Goal: Task Accomplishment & Management: Complete application form

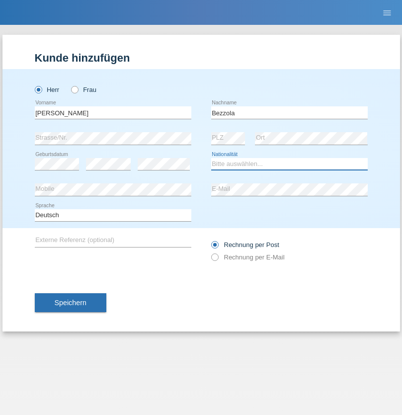
select select "CH"
radio input "true"
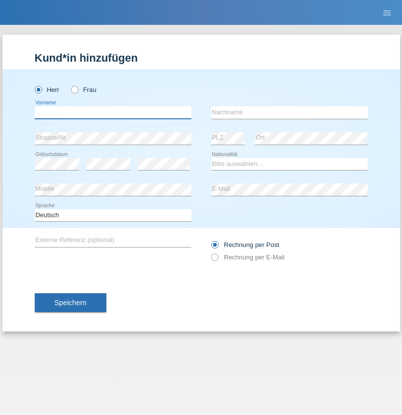
click at [113, 112] on input "text" at bounding box center [113, 112] width 157 height 12
type input "[PERSON_NAME]"
click at [290, 112] on input "text" at bounding box center [289, 112] width 157 height 12
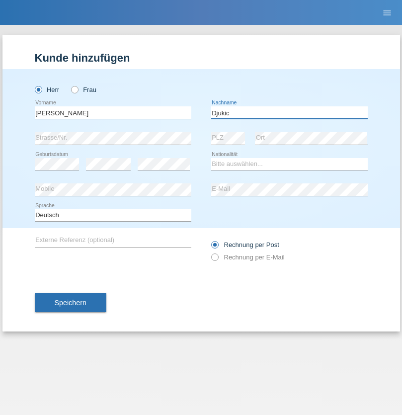
type input "Djukic"
select select "CH"
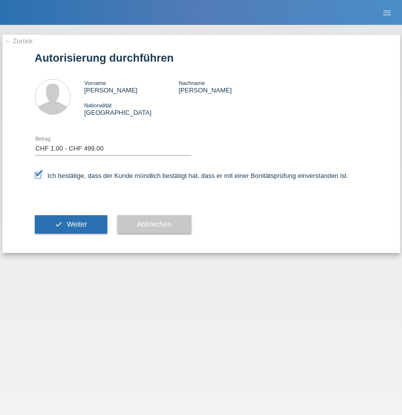
select select "1"
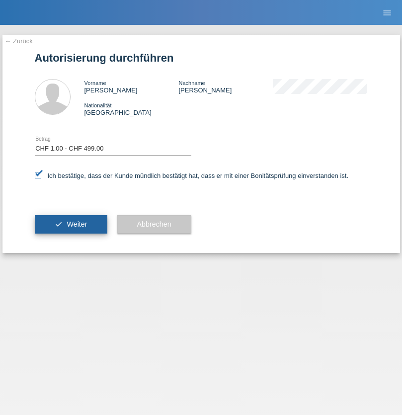
click at [71, 224] on span "Weiter" at bounding box center [77, 224] width 20 height 8
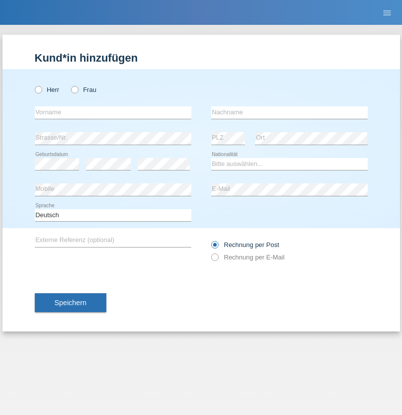
radio input "true"
click at [113, 112] on input "text" at bounding box center [113, 112] width 157 height 12
type input "[PERSON_NAME]"
click at [290, 112] on input "text" at bounding box center [289, 112] width 157 height 12
type input "Djukic"
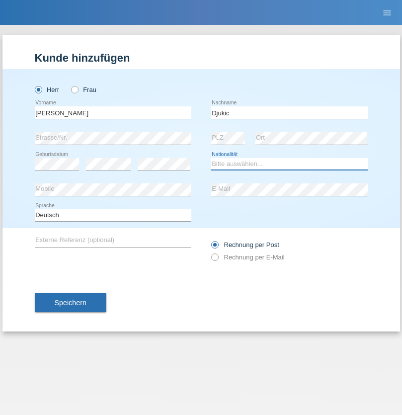
select select "CH"
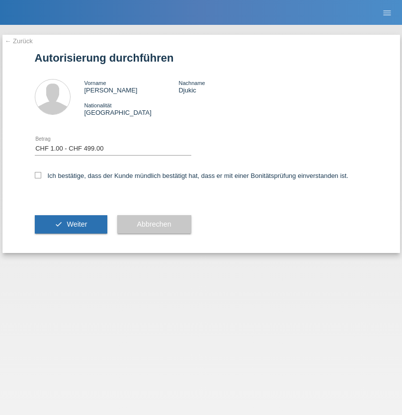
select select "1"
checkbox input "true"
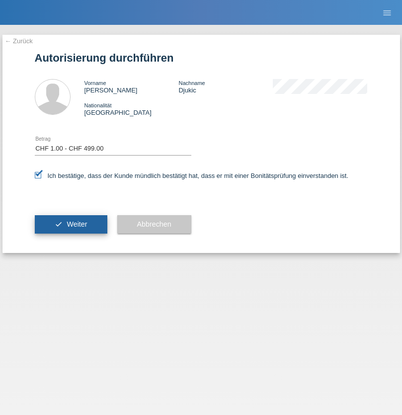
click at [71, 224] on span "Weiter" at bounding box center [77, 224] width 20 height 8
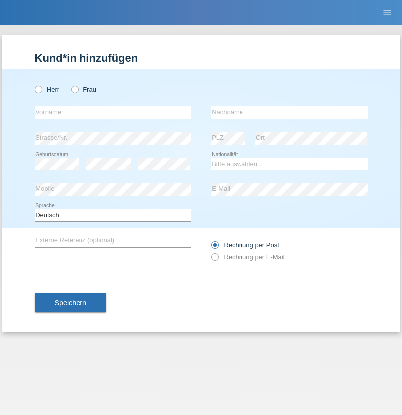
radio input "true"
click at [113, 112] on input "text" at bounding box center [113, 112] width 157 height 12
type input "Ionel"
click at [290, 112] on input "text" at bounding box center [289, 112] width 157 height 12
type input "[PERSON_NAME]"
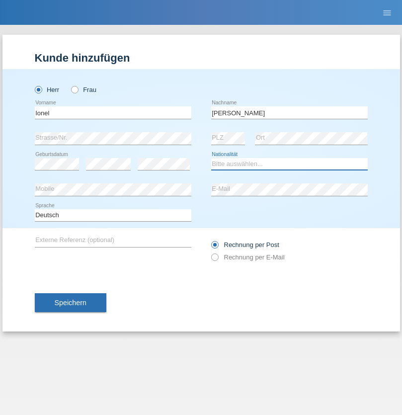
select select "OM"
select select "C"
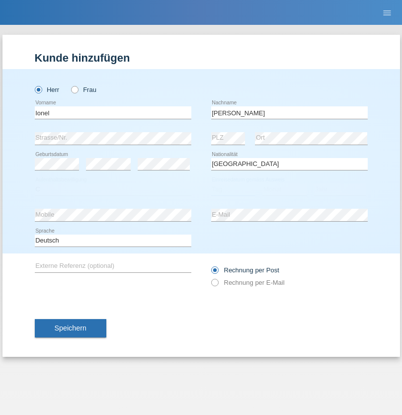
select select "01"
select select "03"
select select "2021"
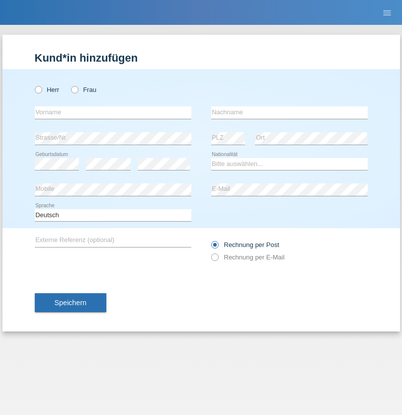
radio input "true"
click at [113, 112] on input "text" at bounding box center [113, 112] width 157 height 12
type input "Yoan"
click at [290, 112] on input "text" at bounding box center [289, 112] width 157 height 12
type input "Chivatsi"
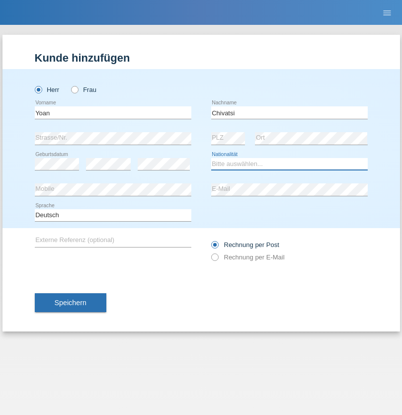
select select "CH"
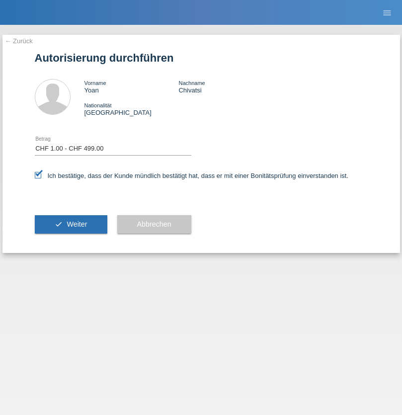
select select "1"
click at [71, 224] on span "Weiter" at bounding box center [77, 224] width 20 height 8
